Goal: Task Accomplishment & Management: Manage account settings

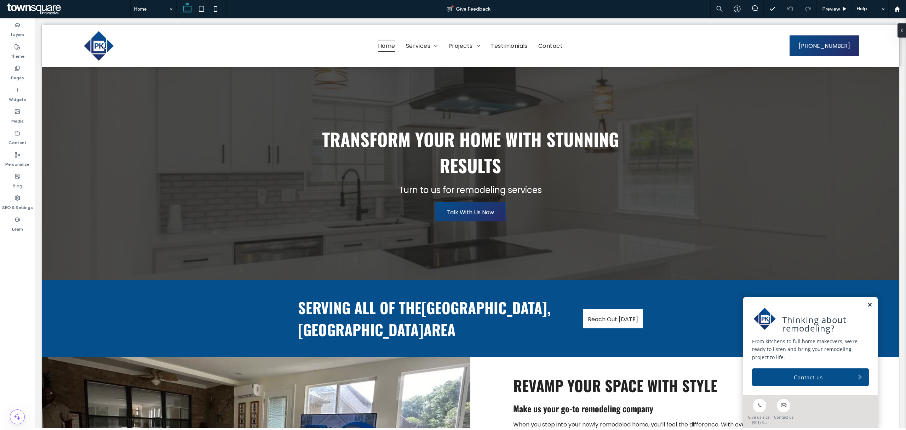
click at [867, 304] on link at bounding box center [869, 305] width 5 height 6
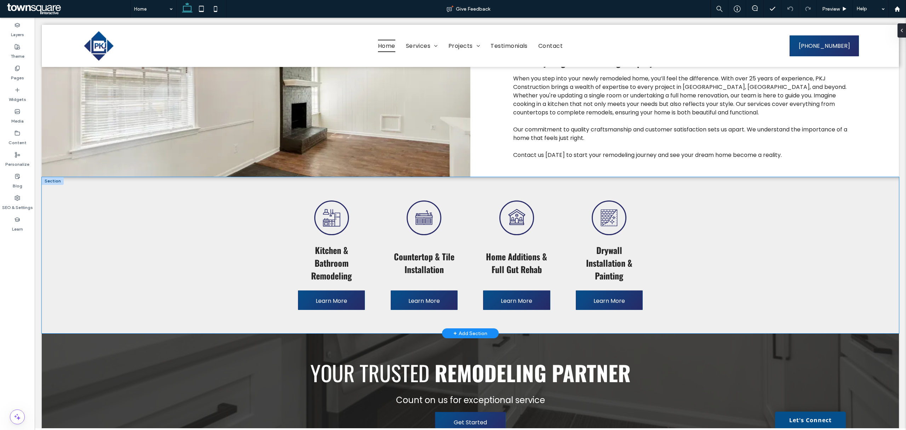
scroll to position [377, 0]
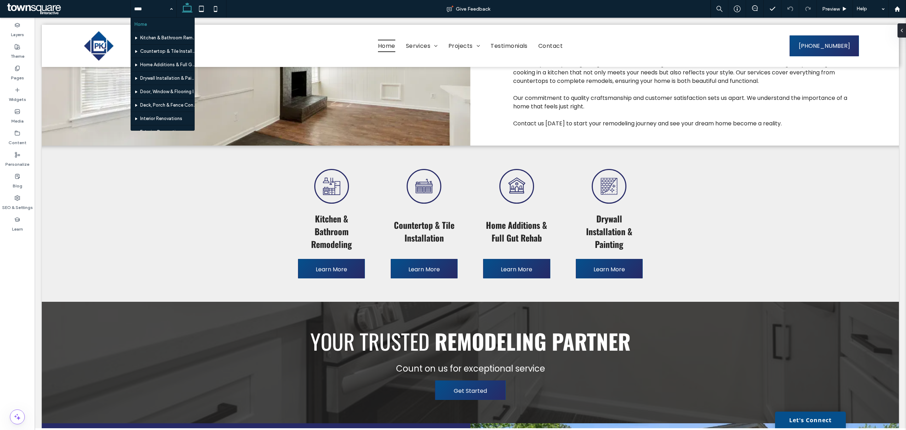
click at [50, 6] on span at bounding box center [67, 9] width 125 height 14
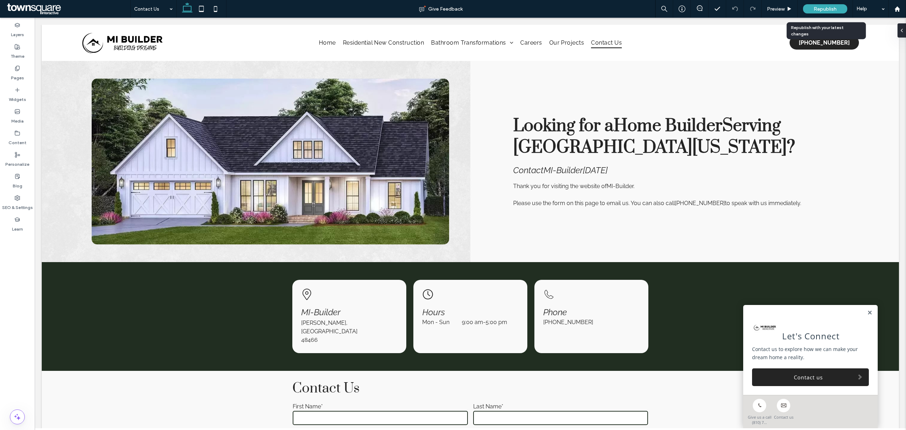
click at [834, 10] on span "Republish" at bounding box center [825, 9] width 23 height 6
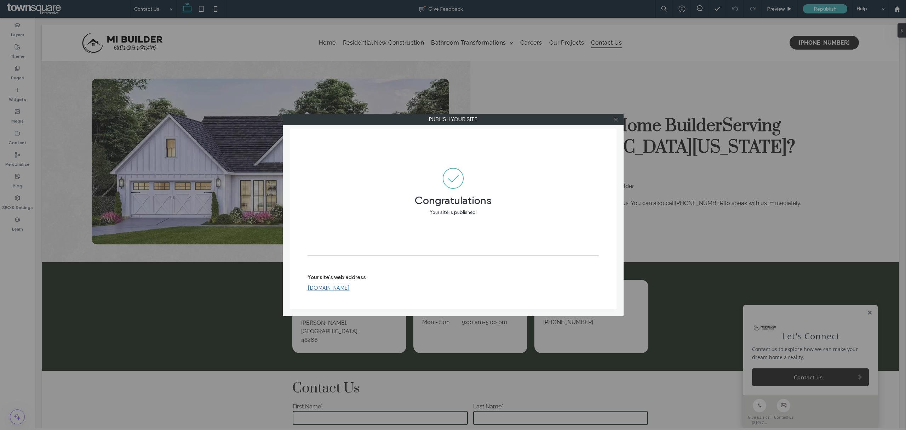
click at [614, 118] on icon at bounding box center [615, 119] width 5 height 5
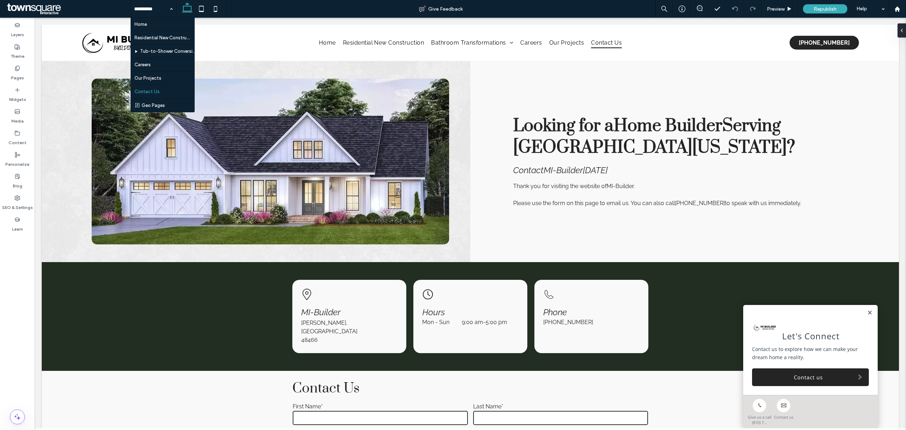
click at [91, 5] on span at bounding box center [67, 9] width 125 height 14
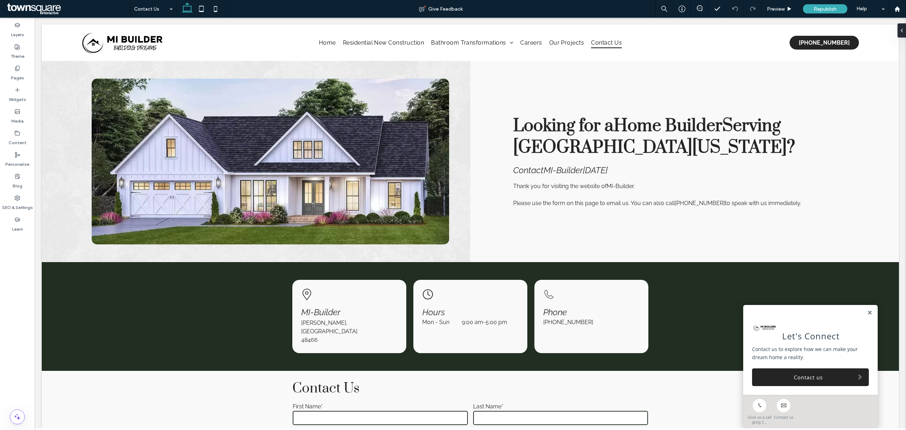
click at [57, 6] on span at bounding box center [67, 9] width 125 height 14
